Goal: Obtain resource: Obtain resource

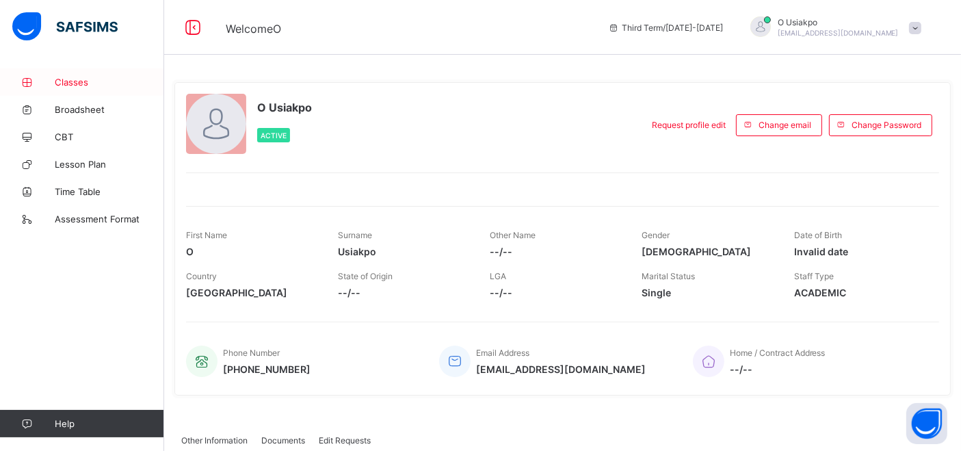
click at [79, 81] on span "Classes" at bounding box center [109, 82] width 109 height 11
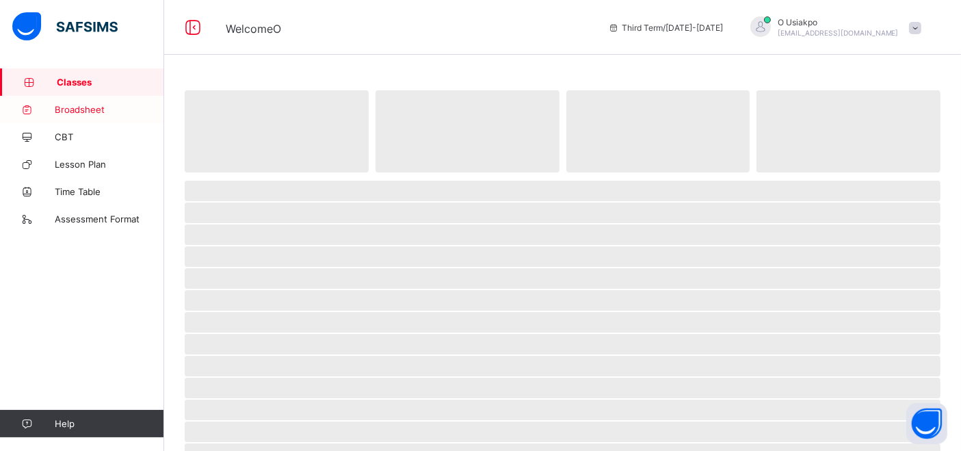
click at [80, 101] on link "Broadsheet" at bounding box center [82, 109] width 164 height 27
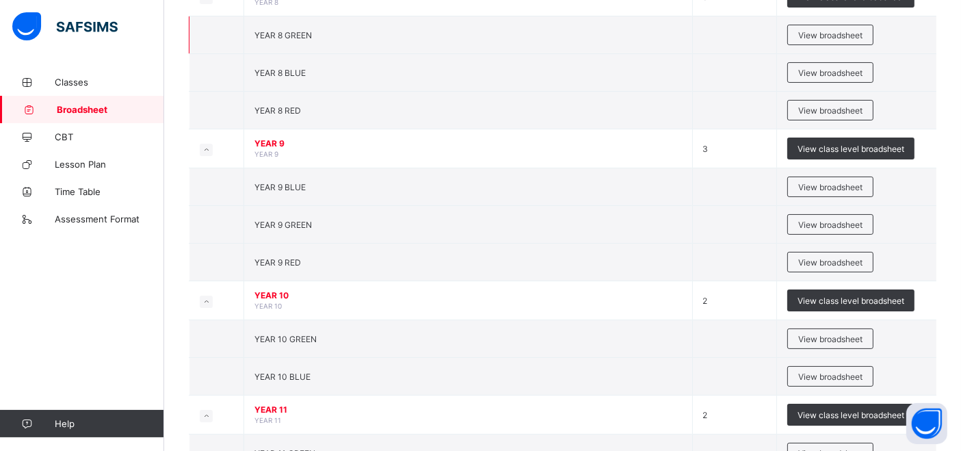
scroll to position [235, 0]
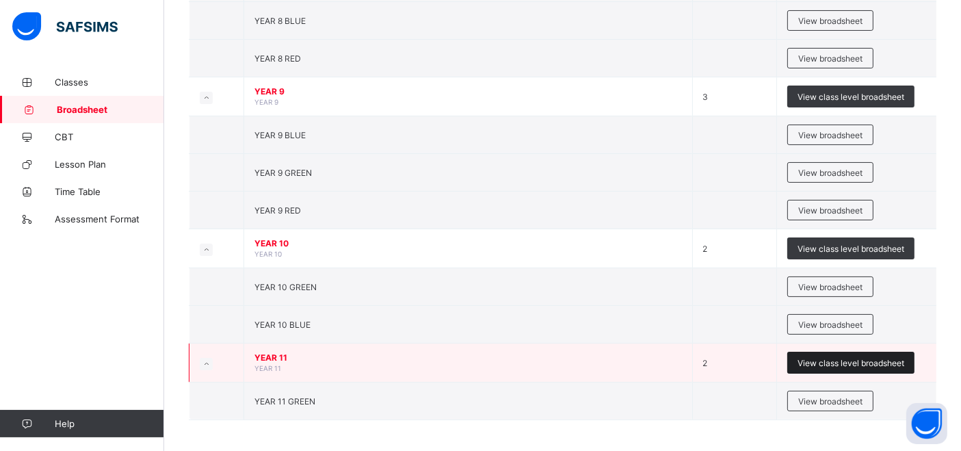
click at [881, 358] on span "View class level broadsheet" at bounding box center [850, 363] width 107 height 10
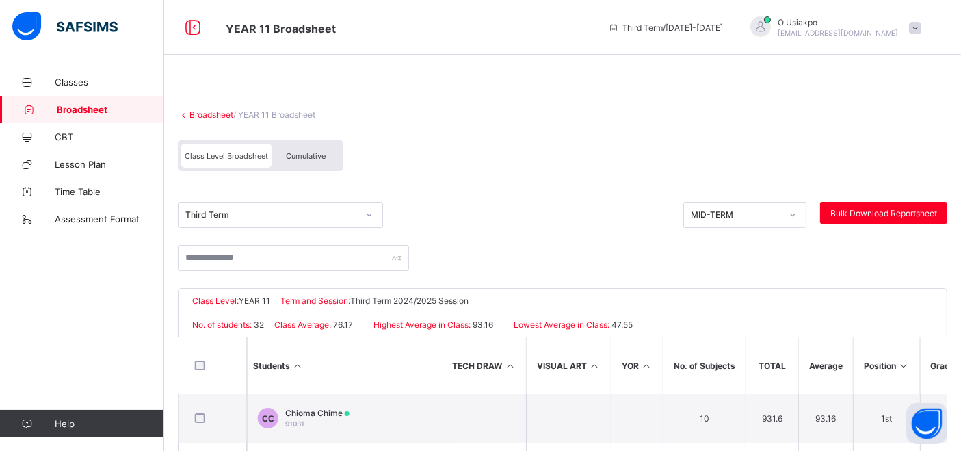
scroll to position [0, 1794]
click at [797, 216] on icon at bounding box center [792, 215] width 8 height 14
click at [828, 122] on div "Broadsheet / YEAR 11 Broadsheet Class Level Broadsheet Cumulative Third Term MI…" at bounding box center [562, 387] width 797 height 638
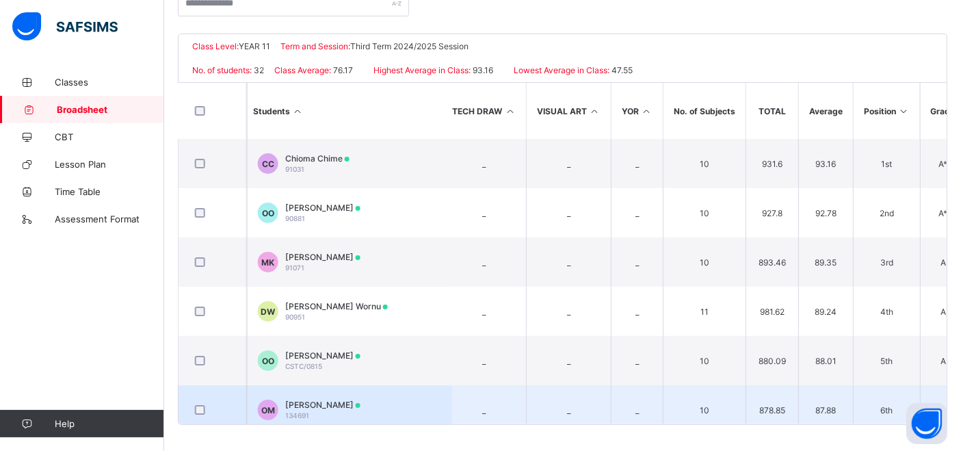
scroll to position [0, 0]
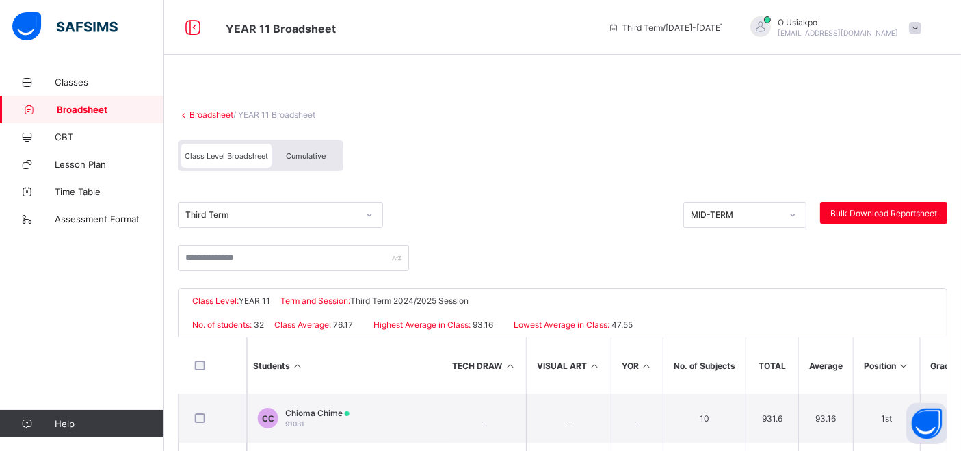
click at [100, 111] on span "Broadsheet" at bounding box center [110, 109] width 107 height 11
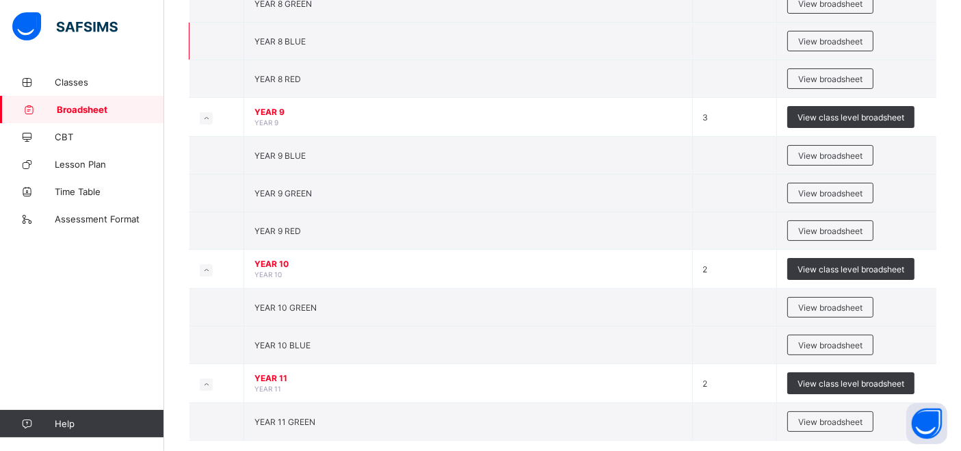
scroll to position [235, 0]
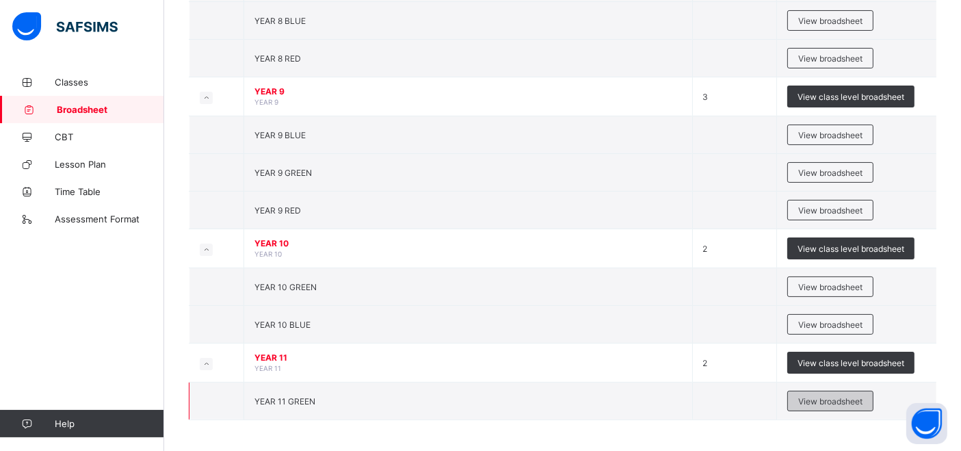
click at [836, 396] on span "View broadsheet" at bounding box center [830, 401] width 64 height 10
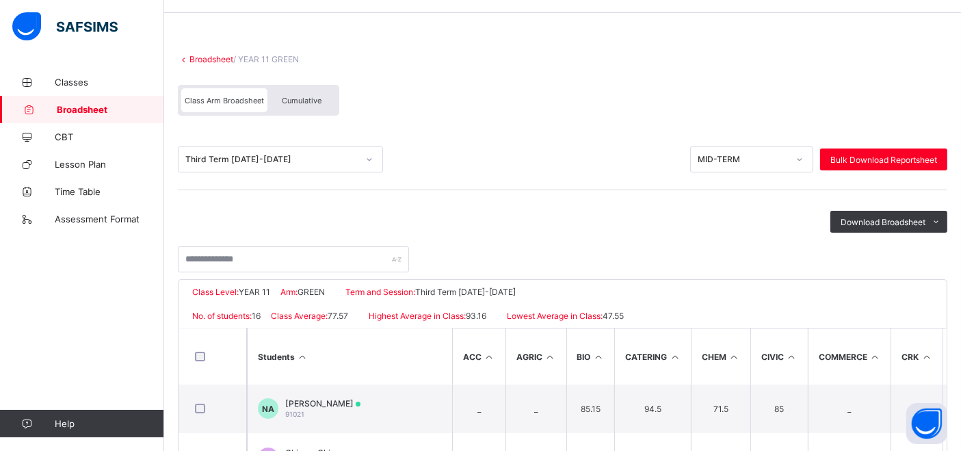
scroll to position [43, 0]
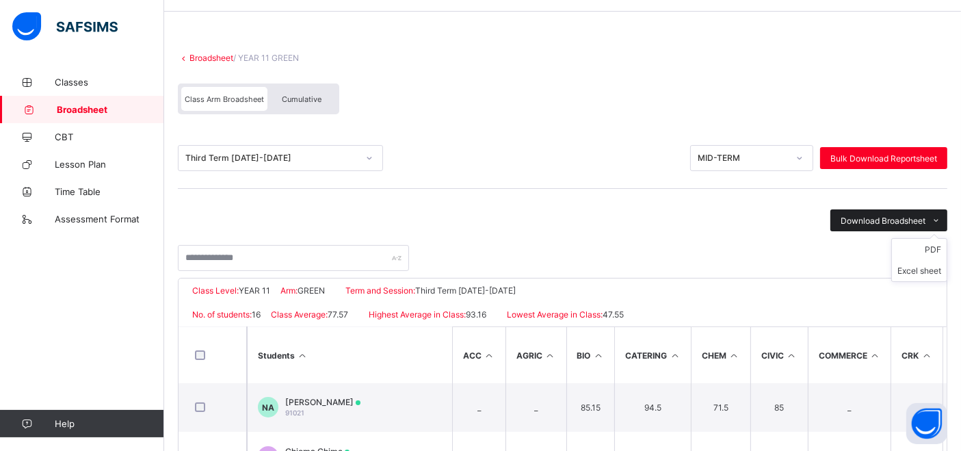
click at [942, 217] on icon at bounding box center [936, 220] width 10 height 9
click at [900, 221] on span "Download Broadsheet" at bounding box center [882, 220] width 85 height 10
click at [928, 271] on li "Excel sheet" at bounding box center [919, 270] width 55 height 21
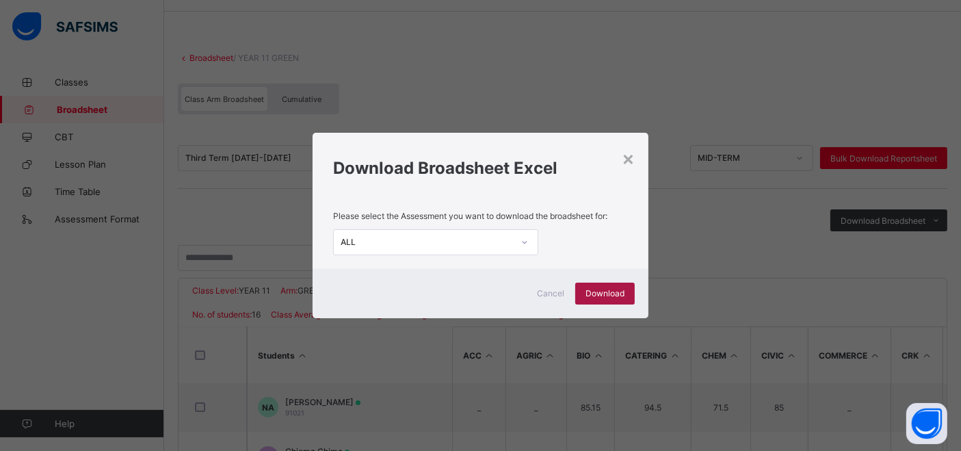
click at [607, 289] on span "Download" at bounding box center [604, 293] width 39 height 10
click at [629, 156] on div "×" at bounding box center [628, 157] width 13 height 23
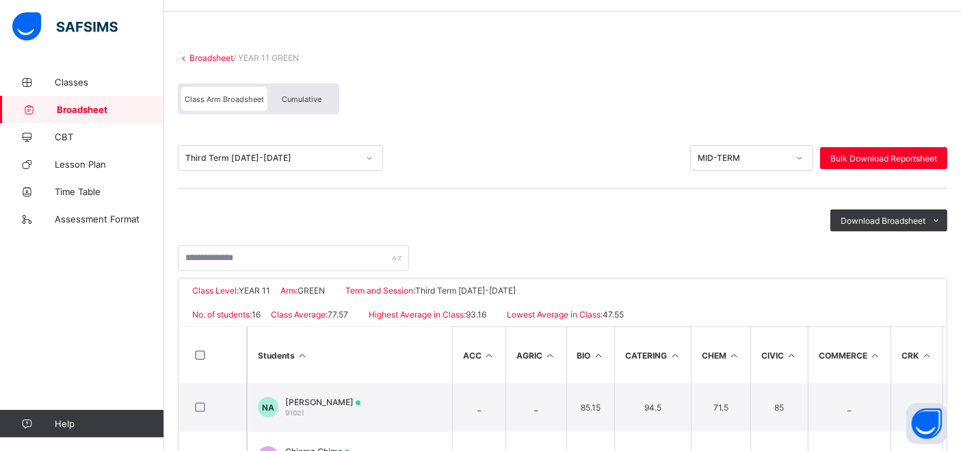
scroll to position [55, 0]
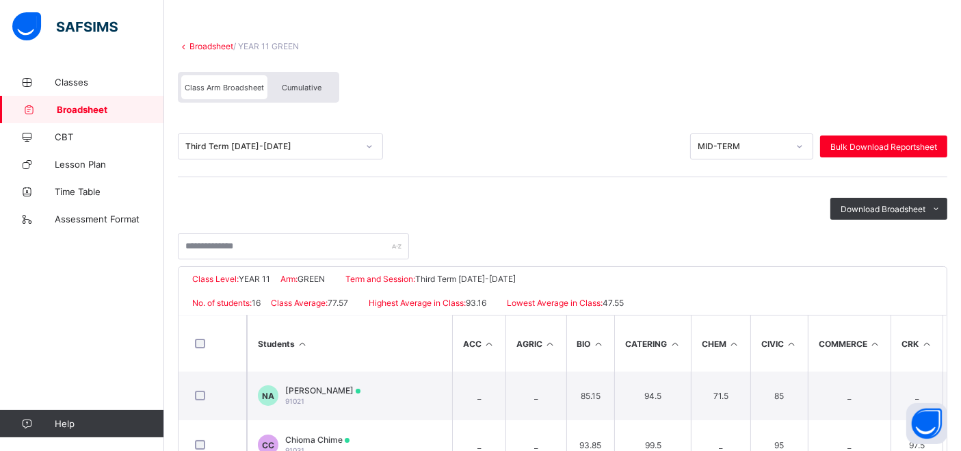
click at [202, 46] on link "Broadsheet" at bounding box center [211, 46] width 44 height 10
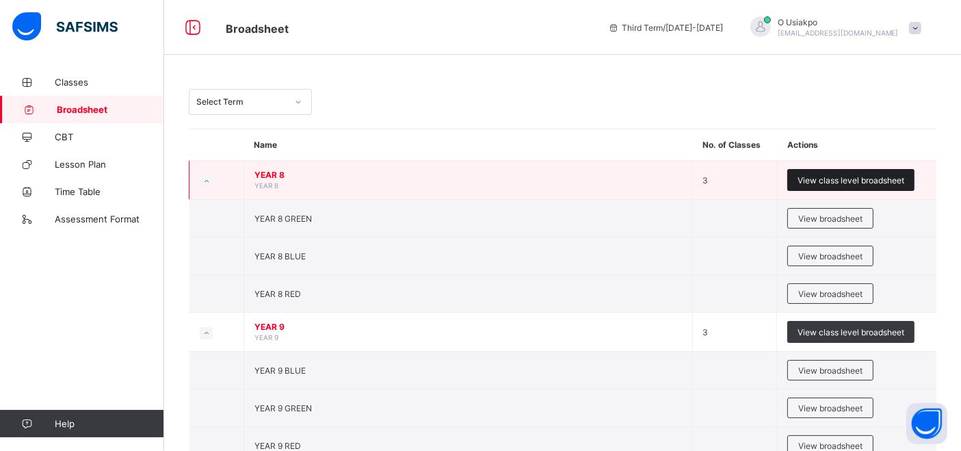
click at [858, 184] on span "View class level broadsheet" at bounding box center [850, 180] width 107 height 10
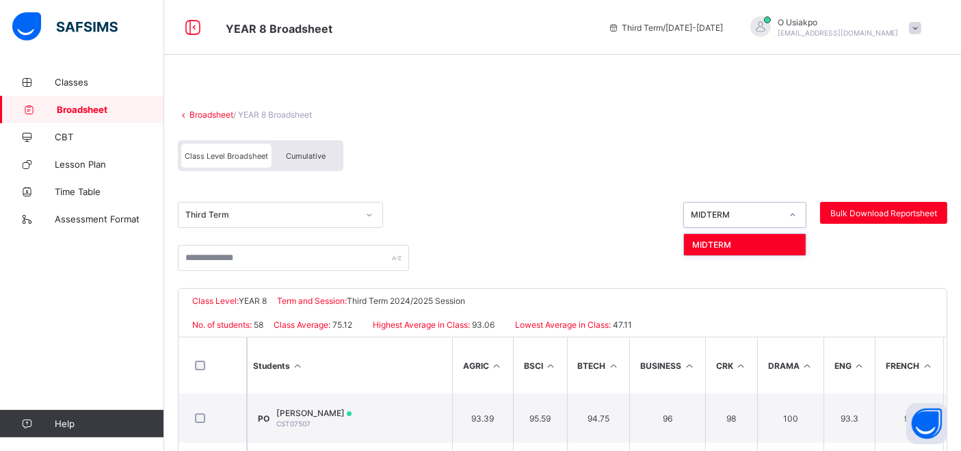
click at [797, 215] on icon at bounding box center [792, 215] width 8 height 14
click at [810, 146] on div "Class Level Broadsheet Cumulative" at bounding box center [562, 158] width 769 height 51
click at [322, 147] on div "Cumulative" at bounding box center [305, 156] width 68 height 24
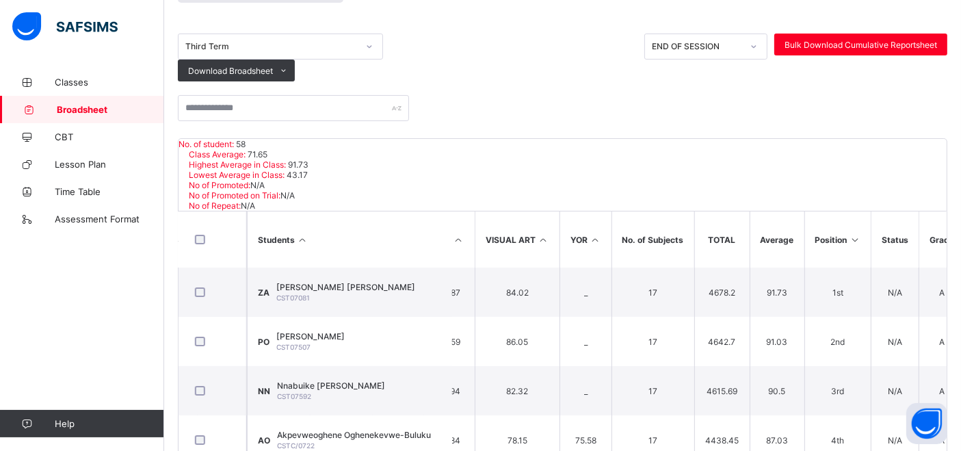
scroll to position [148, 0]
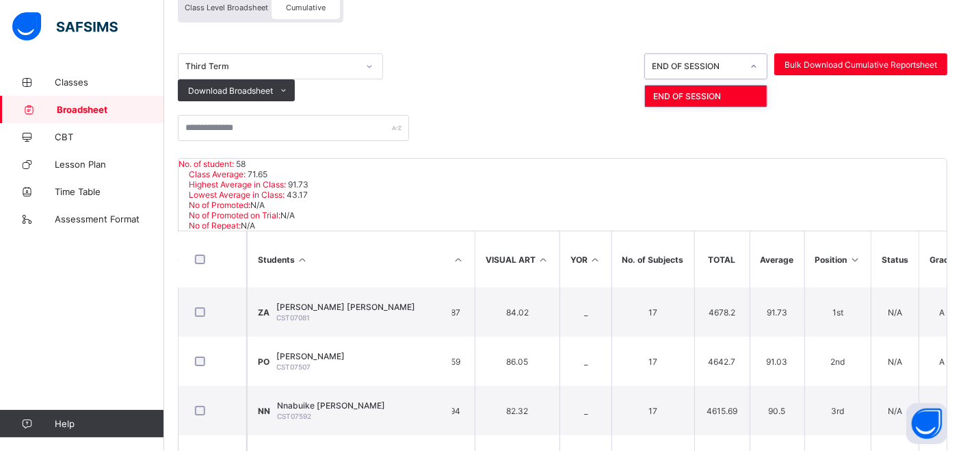
click at [758, 67] on icon at bounding box center [754, 66] width 8 height 14
click at [812, 141] on div at bounding box center [562, 121] width 769 height 40
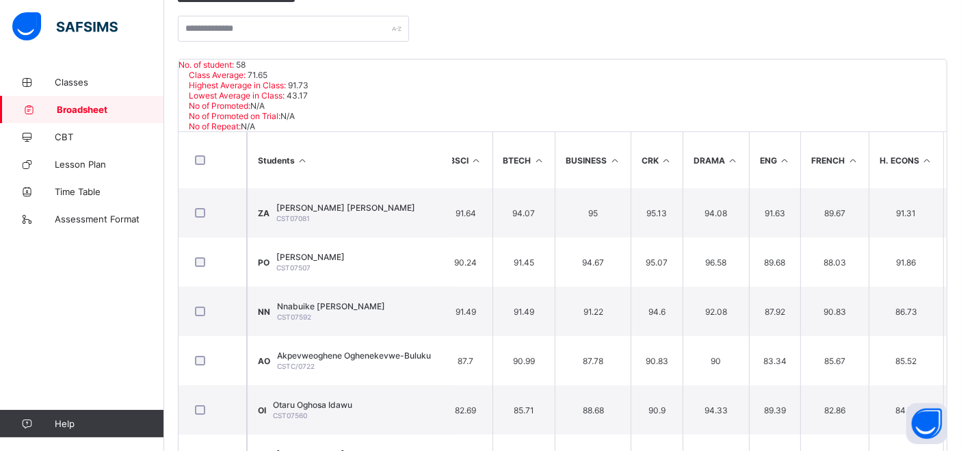
scroll to position [0, 0]
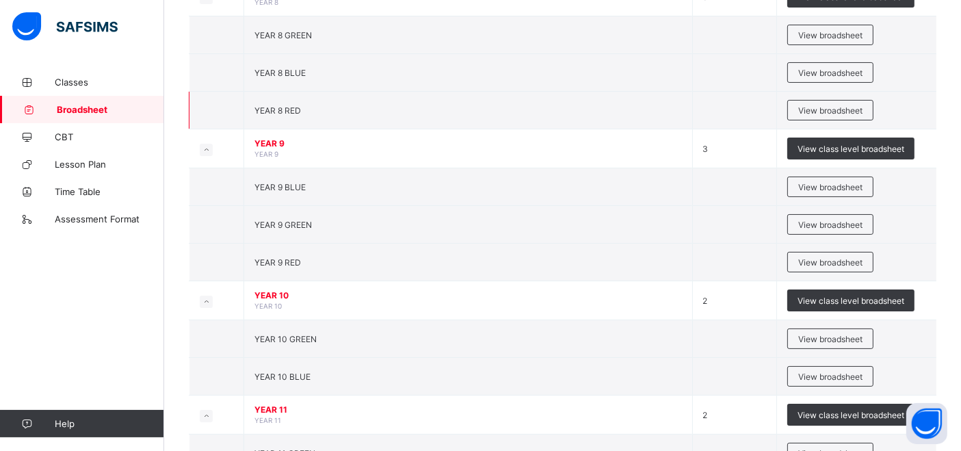
scroll to position [235, 0]
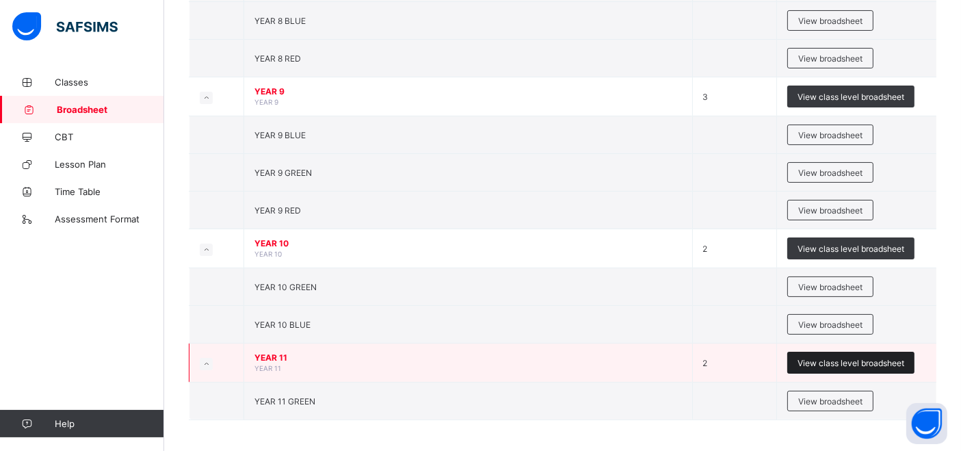
click at [846, 354] on div "View class level broadsheet" at bounding box center [850, 363] width 127 height 22
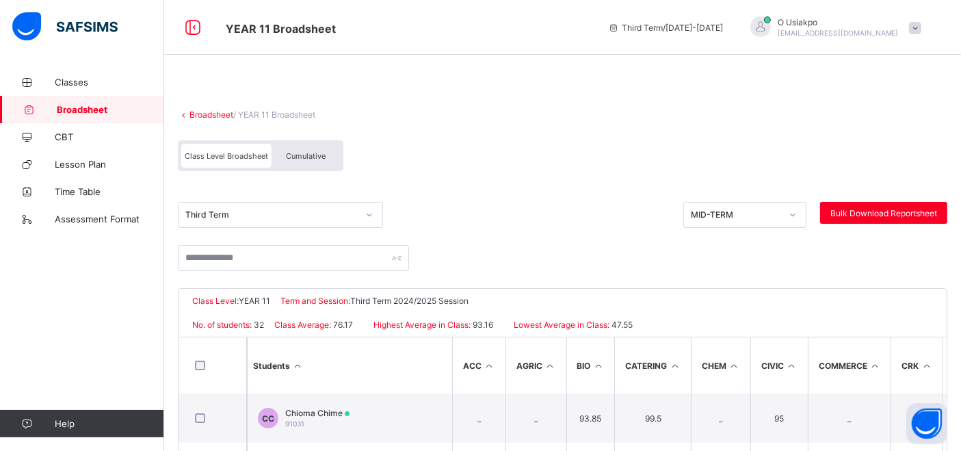
click at [306, 164] on div "Cumulative" at bounding box center [305, 156] width 68 height 24
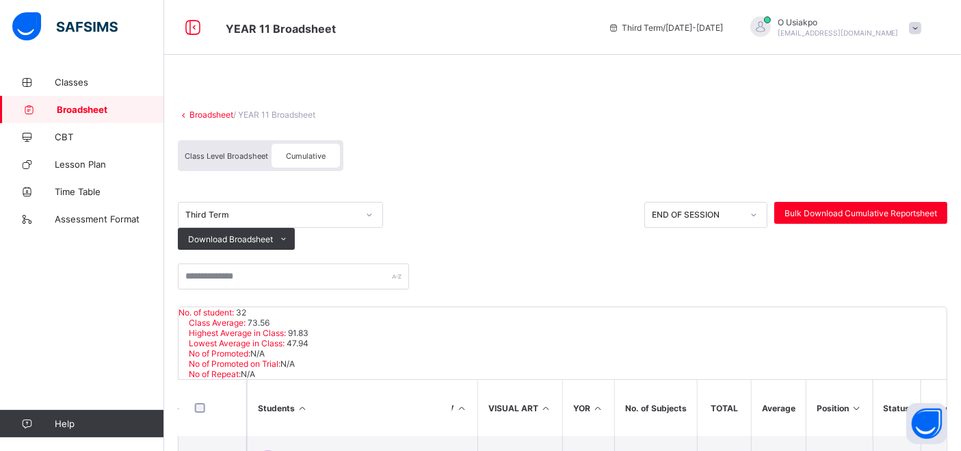
click at [215, 111] on link "Broadsheet" at bounding box center [211, 114] width 44 height 10
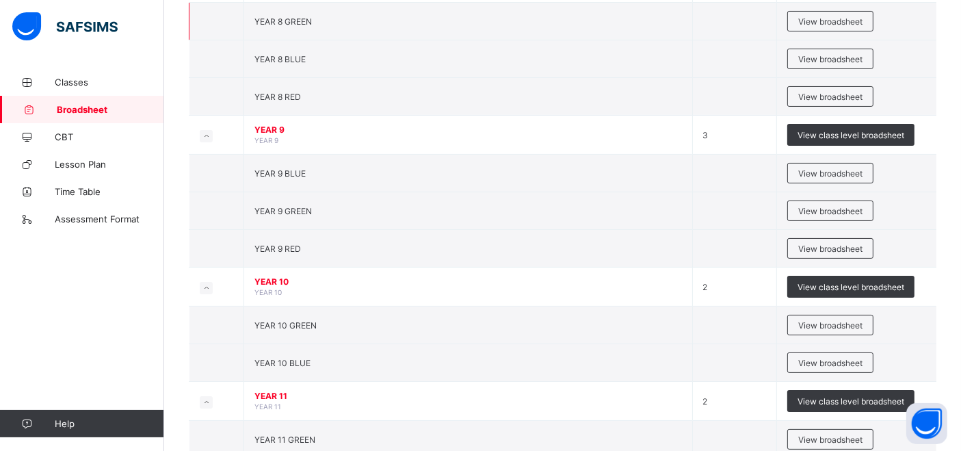
scroll to position [197, 0]
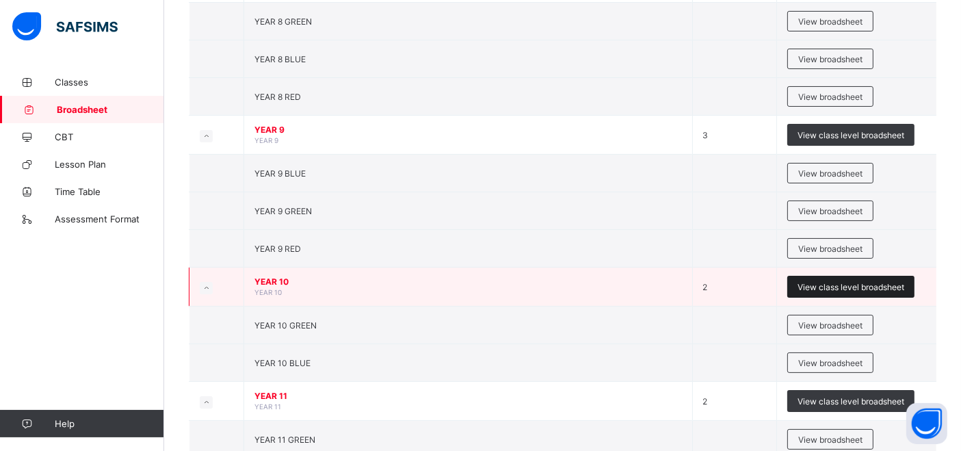
click at [832, 282] on span "View class level broadsheet" at bounding box center [850, 287] width 107 height 10
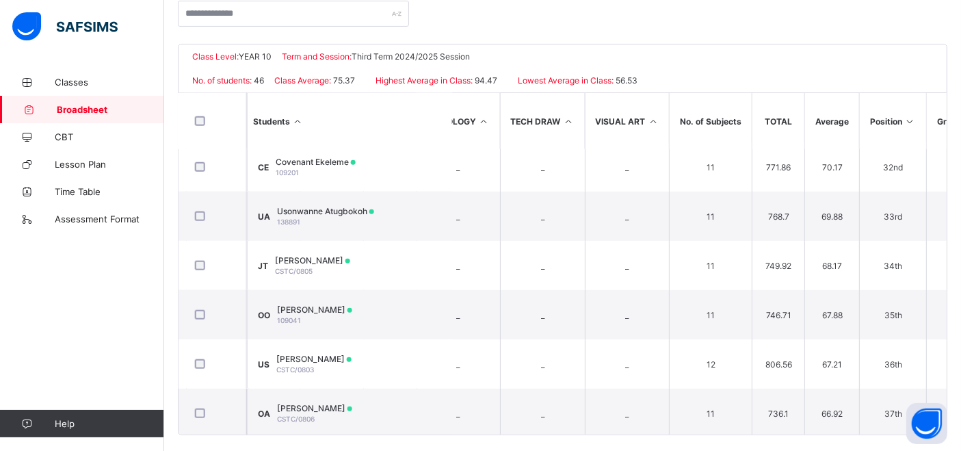
scroll to position [1533, 1660]
click at [863, 131] on th "Position" at bounding box center [892, 121] width 67 height 56
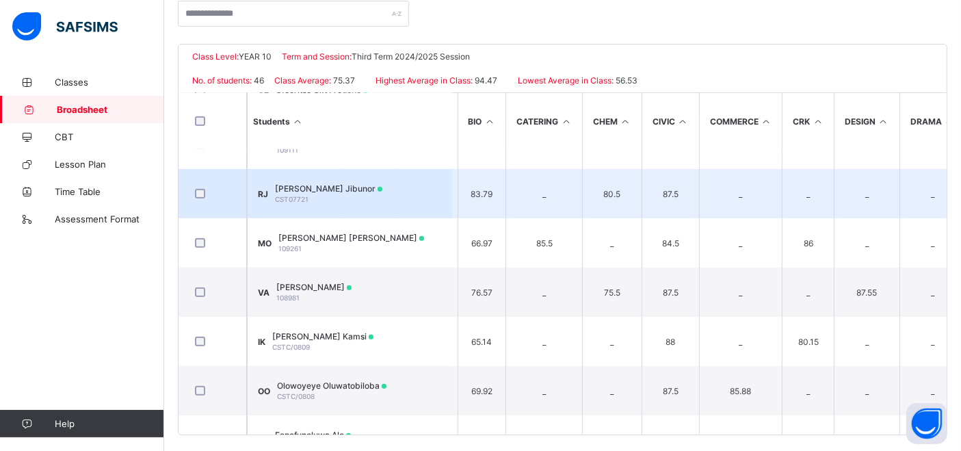
scroll to position [768, 0]
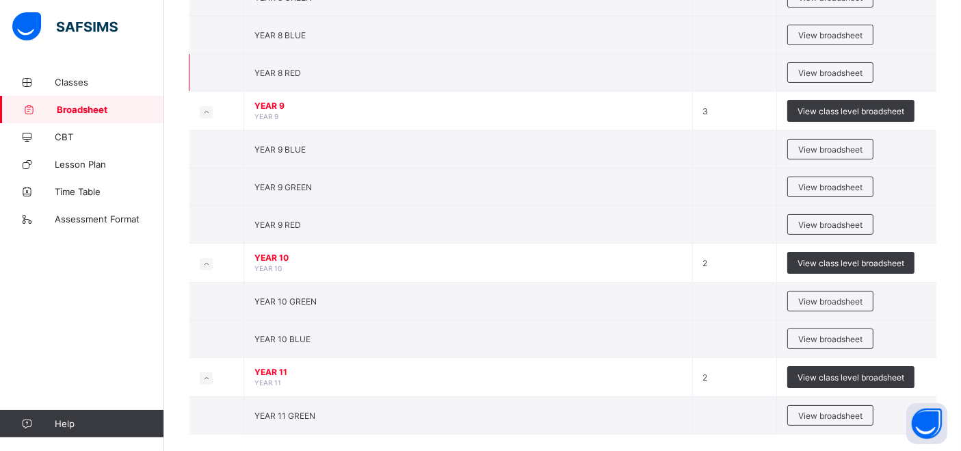
scroll to position [223, 0]
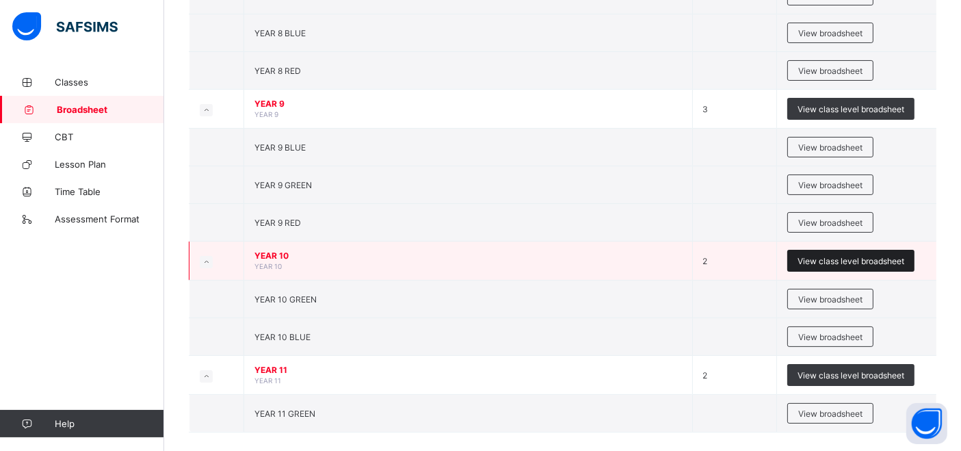
click at [839, 261] on span "View class level broadsheet" at bounding box center [850, 261] width 107 height 10
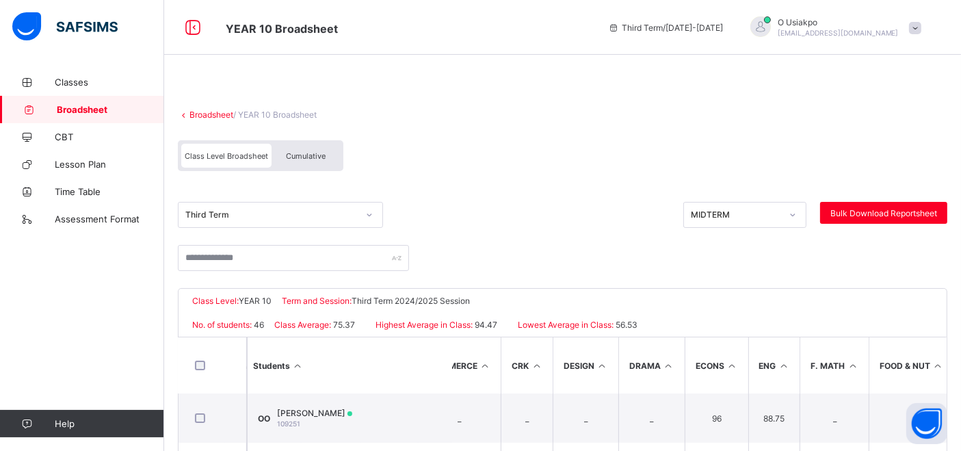
click at [308, 147] on div "Cumulative" at bounding box center [305, 156] width 68 height 24
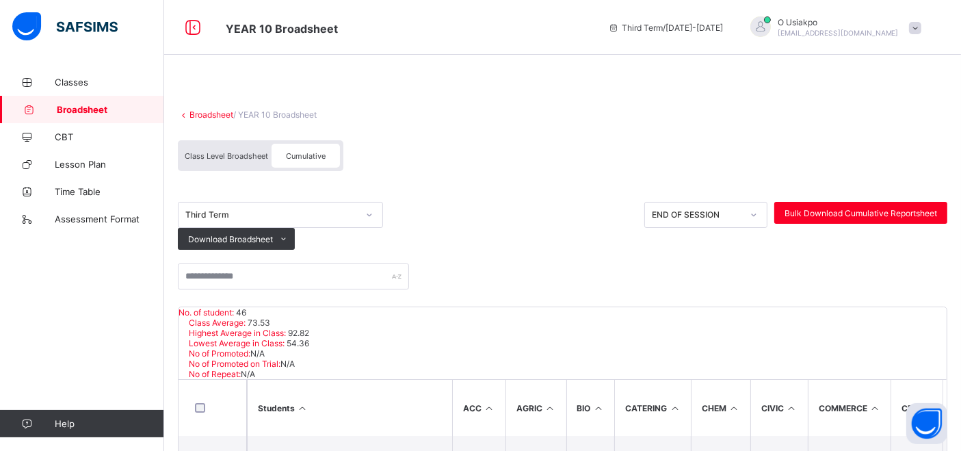
click at [207, 151] on span "Class Level Broadsheet" at bounding box center [226, 156] width 83 height 10
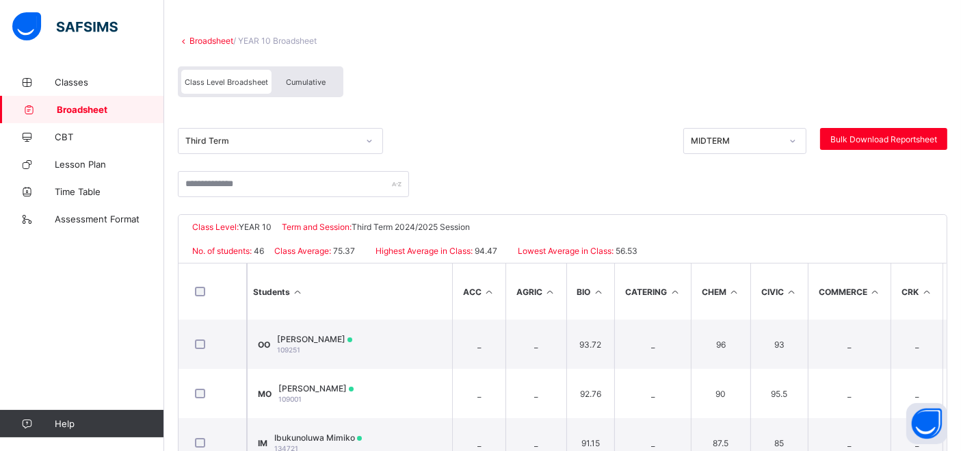
scroll to position [73, 0]
click at [201, 38] on link "Broadsheet" at bounding box center [211, 41] width 44 height 10
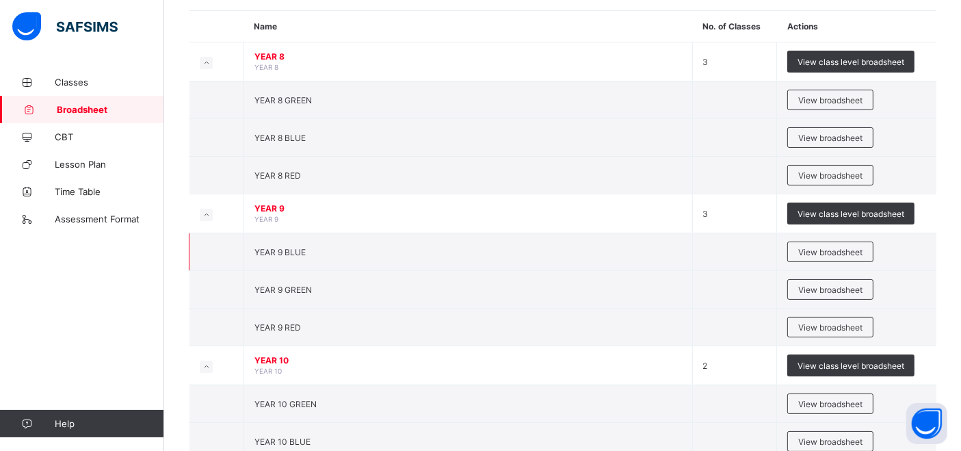
scroll to position [121, 0]
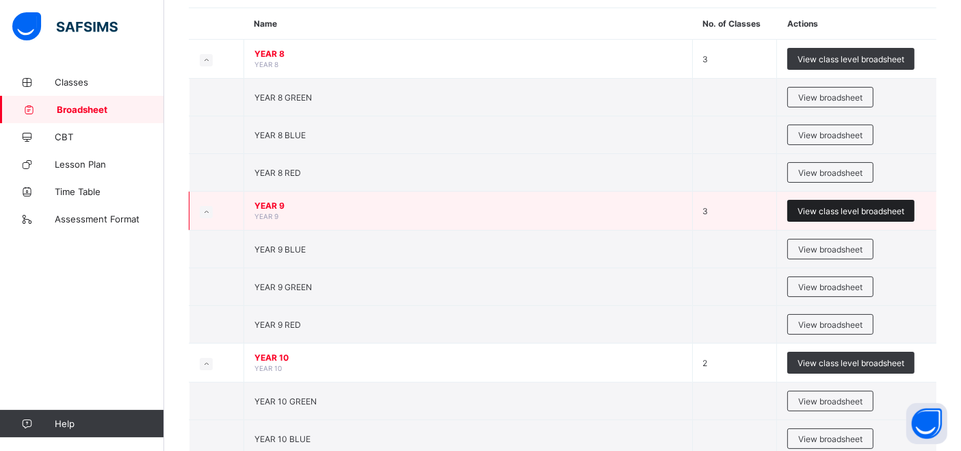
click at [823, 207] on span "View class level broadsheet" at bounding box center [850, 211] width 107 height 10
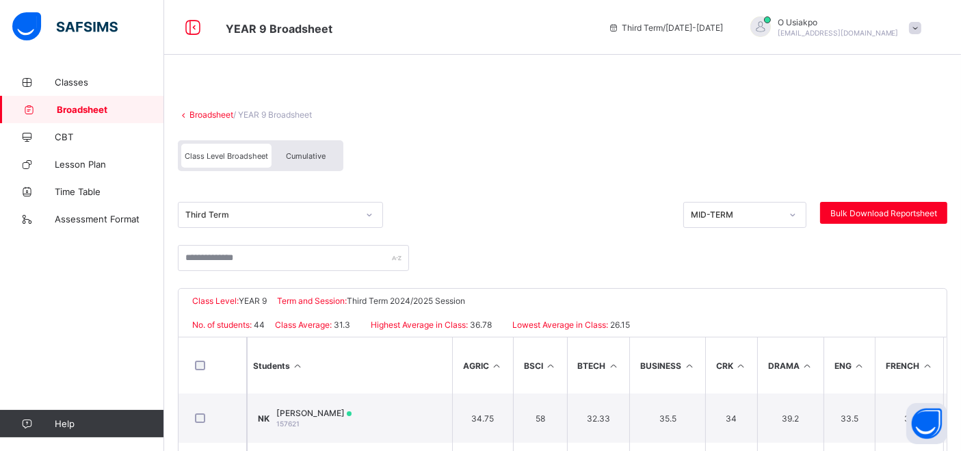
click at [310, 161] on div "Cumulative" at bounding box center [305, 156] width 68 height 24
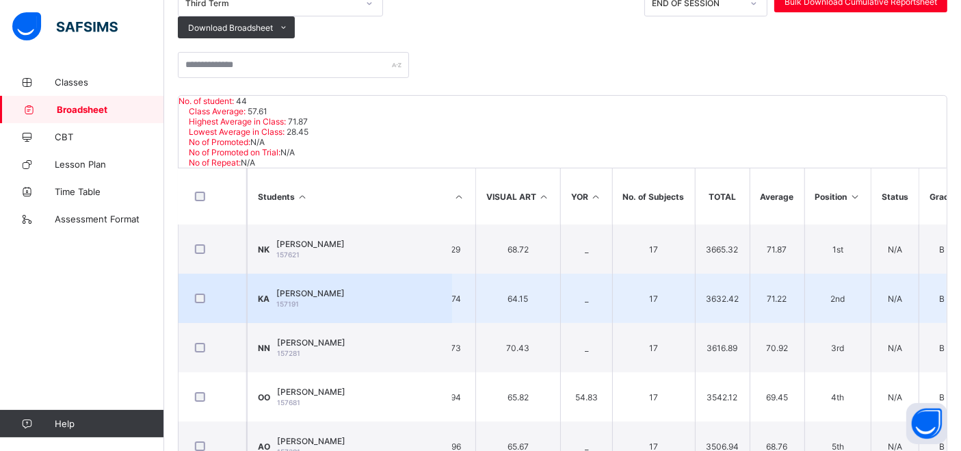
scroll to position [206, 0]
